Goal: Transaction & Acquisition: Download file/media

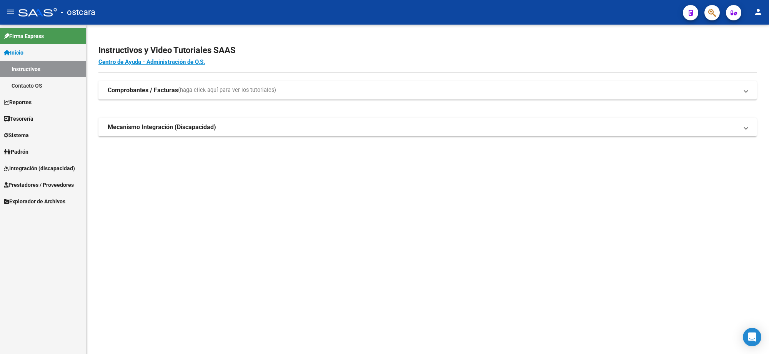
click at [50, 166] on span "Integración (discapacidad)" at bounding box center [39, 168] width 71 height 8
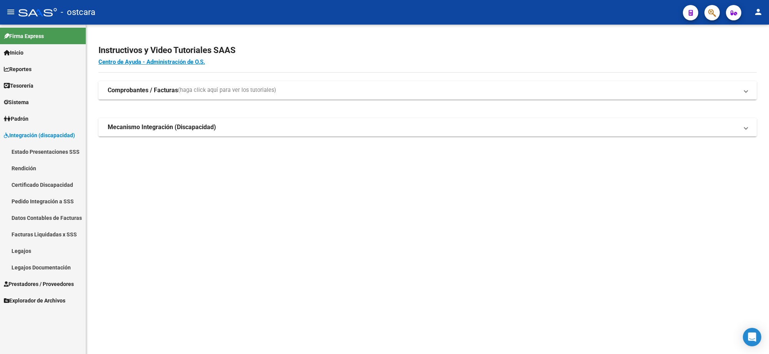
click at [67, 152] on link "Estado Presentaciones SSS" at bounding box center [43, 151] width 86 height 17
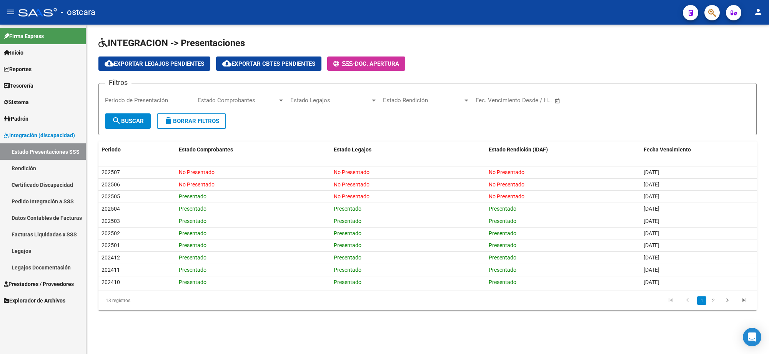
click at [372, 100] on div at bounding box center [374, 101] width 4 height 2
click at [488, 47] on div at bounding box center [384, 177] width 769 height 354
click at [281, 101] on div at bounding box center [280, 100] width 7 height 6
click at [536, 33] on div at bounding box center [384, 177] width 769 height 354
click at [61, 231] on link "Facturas Liquidadas x SSS" at bounding box center [43, 234] width 86 height 17
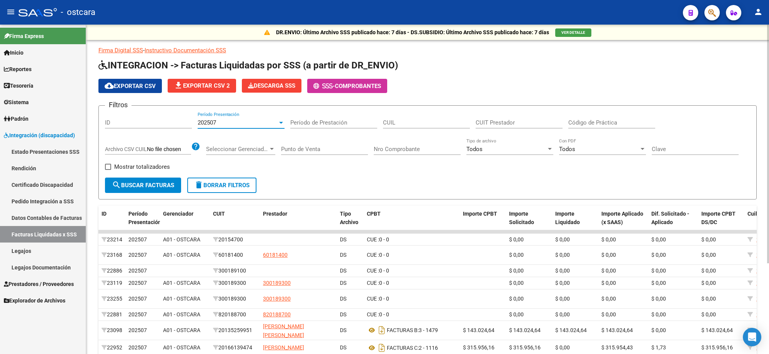
click at [281, 120] on div at bounding box center [280, 123] width 7 height 6
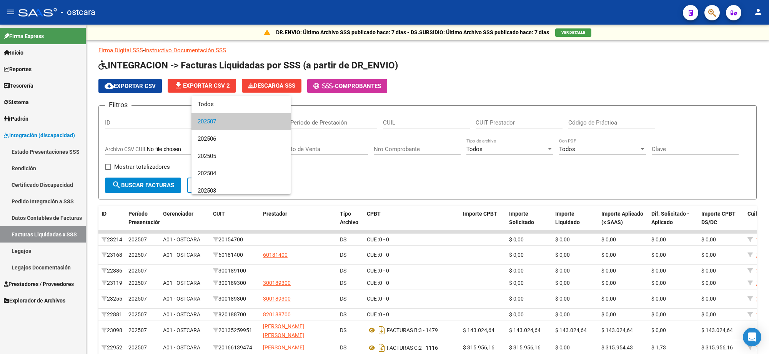
click at [264, 116] on span "202507" at bounding box center [241, 121] width 87 height 17
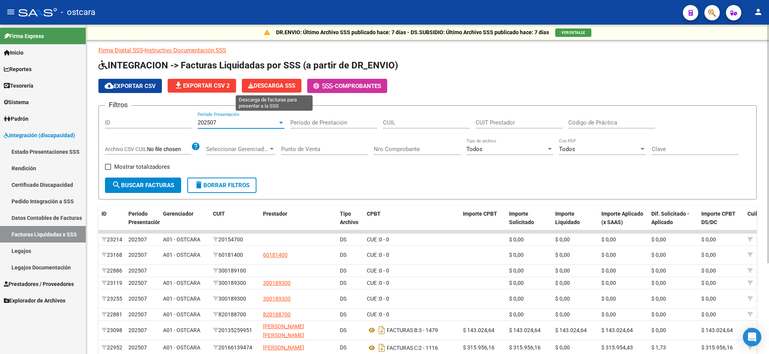
click at [269, 79] on button "Descarga SSS" at bounding box center [272, 86] width 60 height 14
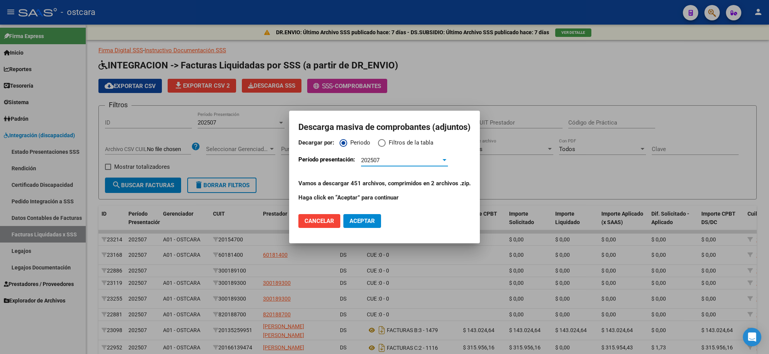
click at [372, 221] on span "Aceptar" at bounding box center [361, 220] width 25 height 7
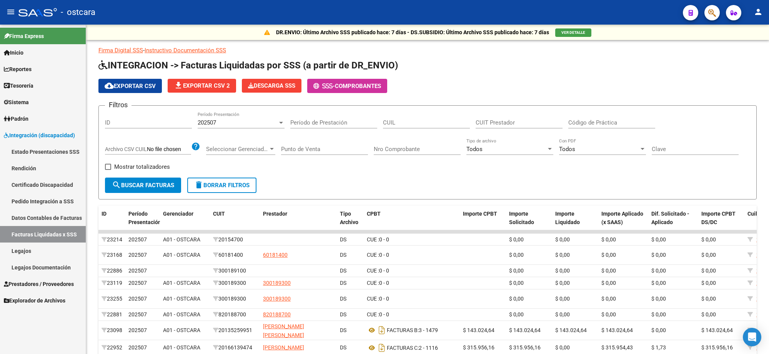
click at [257, 14] on div "- ostcara" at bounding box center [347, 12] width 658 height 17
